Goal: Task Accomplishment & Management: Manage account settings

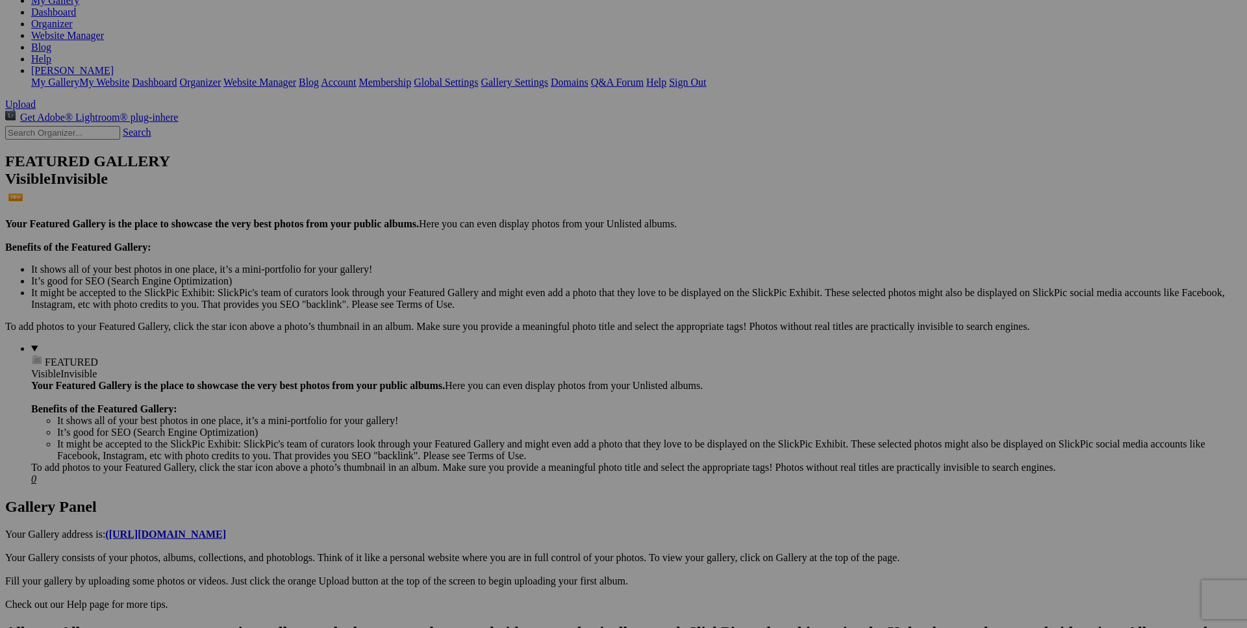
scroll to position [199, 0]
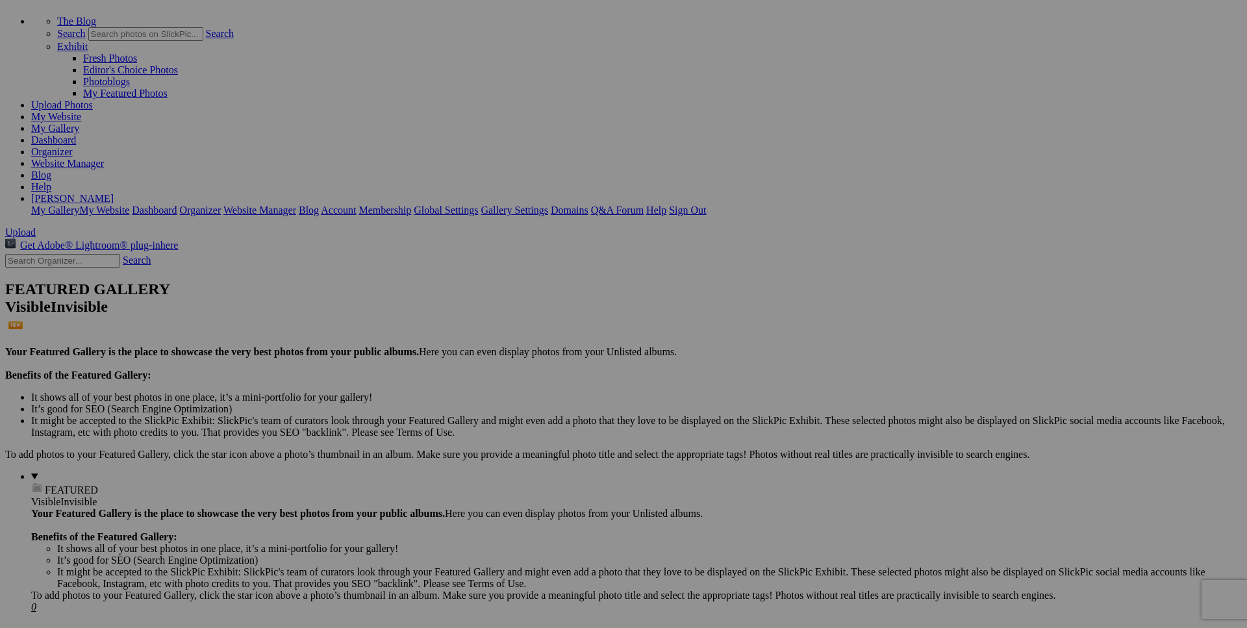
scroll to position [0, 0]
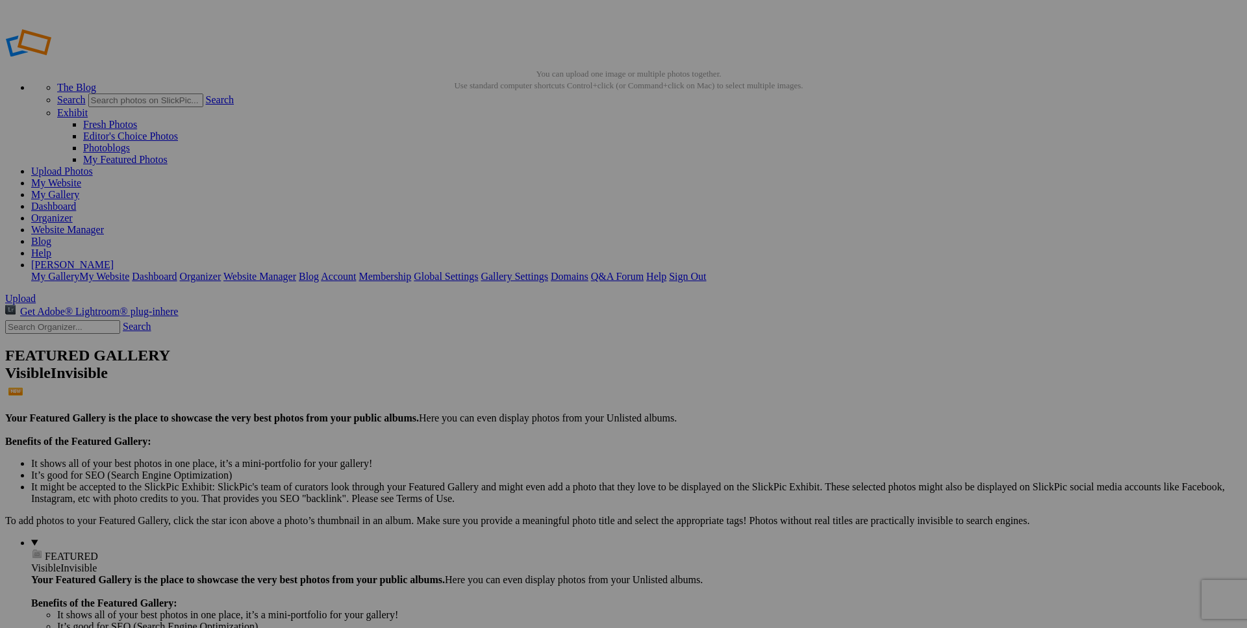
click at [517, 361] on span "Close" at bounding box center [505, 364] width 23 height 11
